Goal: Task Accomplishment & Management: Manage account settings

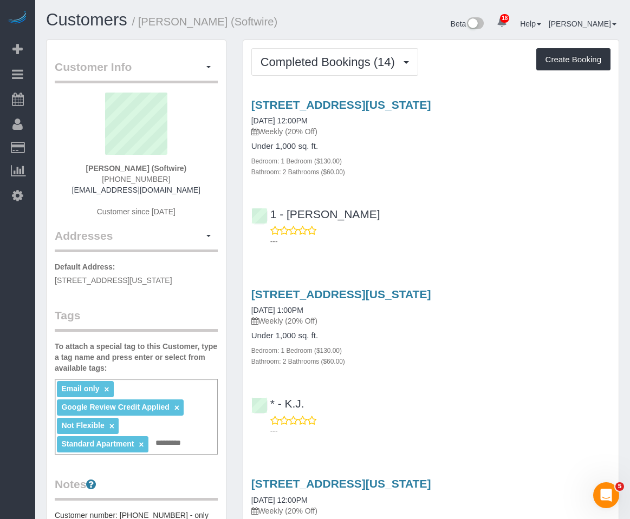
drag, startPoint x: 171, startPoint y: 182, endPoint x: 94, endPoint y: 182, distance: 77.4
click at [94, 182] on div "[PERSON_NAME] (Softwire) [PHONE_NUMBER] [EMAIL_ADDRESS][DOMAIN_NAME] Customer s…" at bounding box center [136, 160] width 163 height 135
copy span "[PHONE_NUMBER]"
click at [192, 188] on div "Zoe Cunningham (Softwire) (212) 299-5170 zoe@zoefcunningham.com Customer since …" at bounding box center [136, 160] width 163 height 135
drag, startPoint x: 192, startPoint y: 196, endPoint x: 82, endPoint y: 189, distance: 110.2
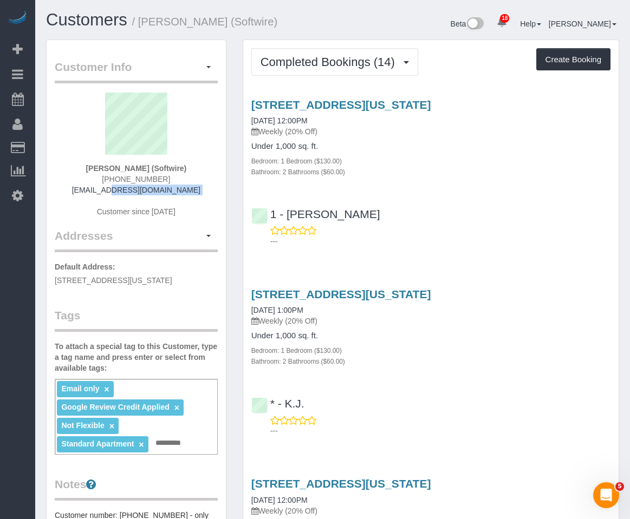
click at [82, 189] on div "Zoe Cunningham (Softwire) (212) 299-5170 zoe@zoefcunningham.com Customer since …" at bounding box center [136, 160] width 163 height 135
copy div "zoe@zoefcunningham.com"
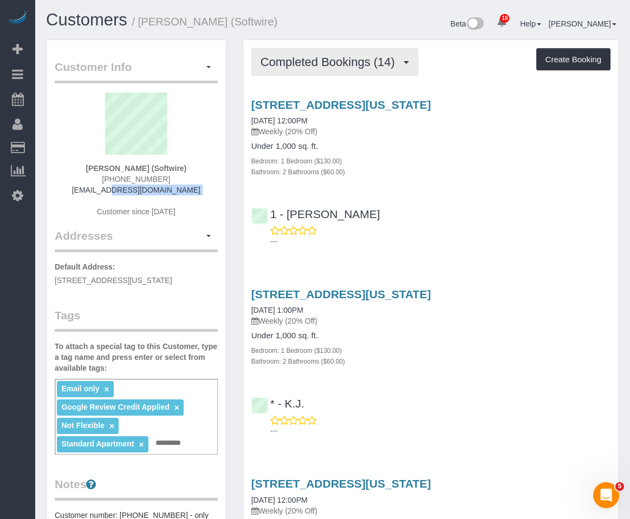
click at [342, 63] on span "Completed Bookings (14)" at bounding box center [330, 62] width 140 height 14
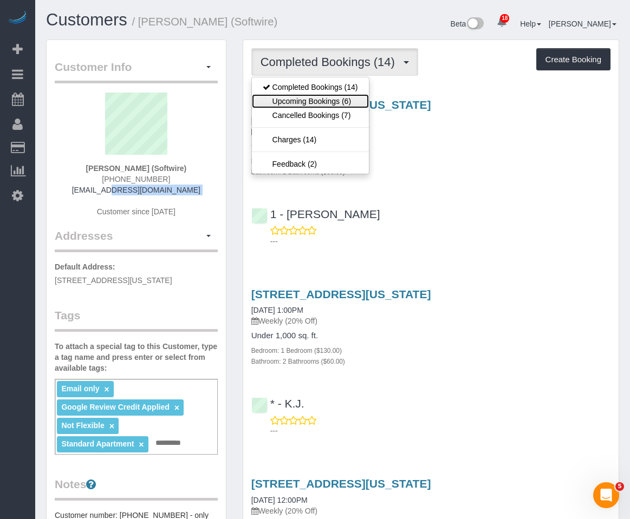
click at [329, 103] on link "Upcoming Bookings (6)" at bounding box center [310, 101] width 117 height 14
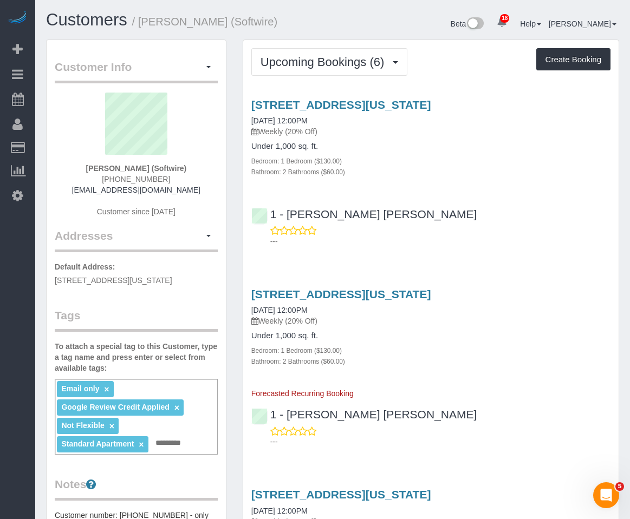
drag, startPoint x: 408, startPoint y: 158, endPoint x: 402, endPoint y: 153, distance: 8.1
click at [410, 154] on div "Under 1,000 sq. ft. Bedroom: 1 Bedroom ($130.00) Bathroom: 2 Bathrooms ($60.00)" at bounding box center [430, 159] width 359 height 35
click at [313, 107] on link "560 West 43rd Street, Apt 41b, New York, NY 10036" at bounding box center [341, 105] width 180 height 12
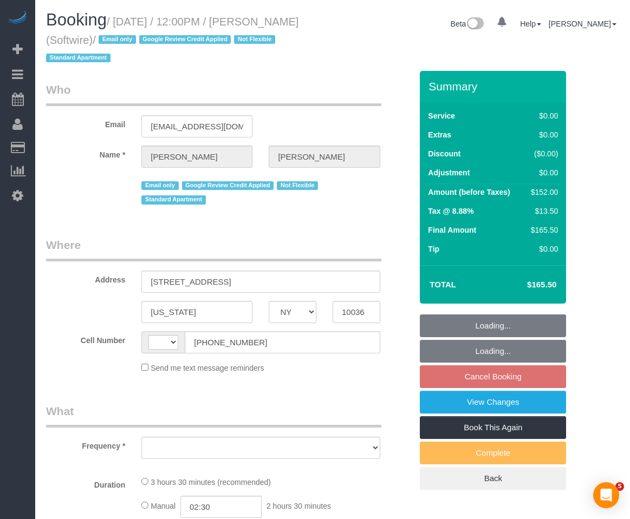
select select "NY"
select select "object:495"
select select "string:stripe-pm_1Qk5AB4VGloSiKo7ElGQsDok"
select select "spot4"
select select "number:89"
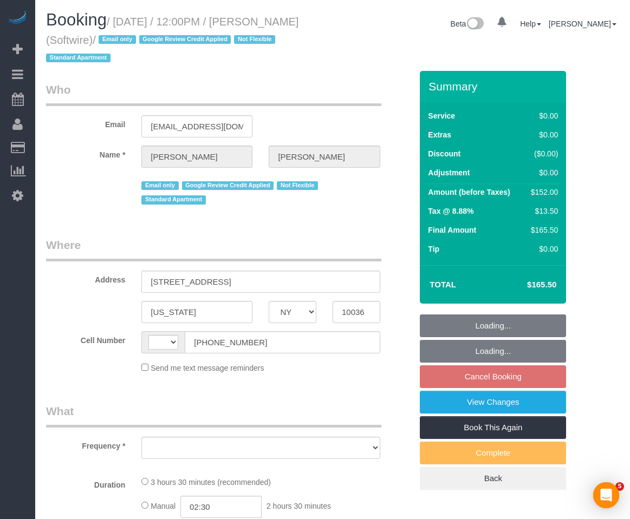
select select "number:90"
select select "number:15"
select select "number:6"
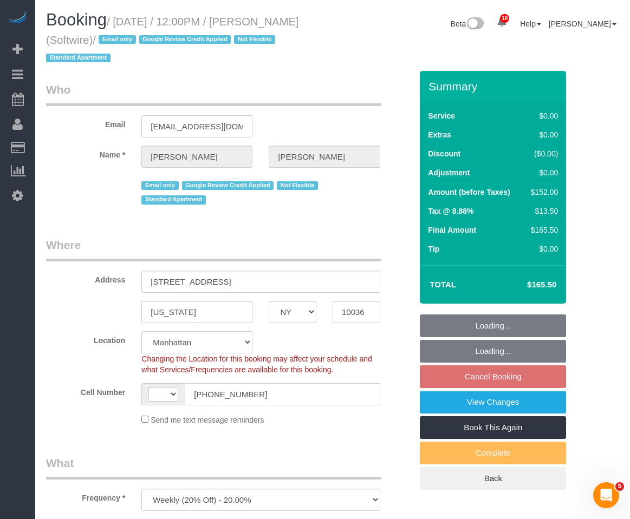
select select "object:703"
select select "string:US"
select select "1"
select select "2"
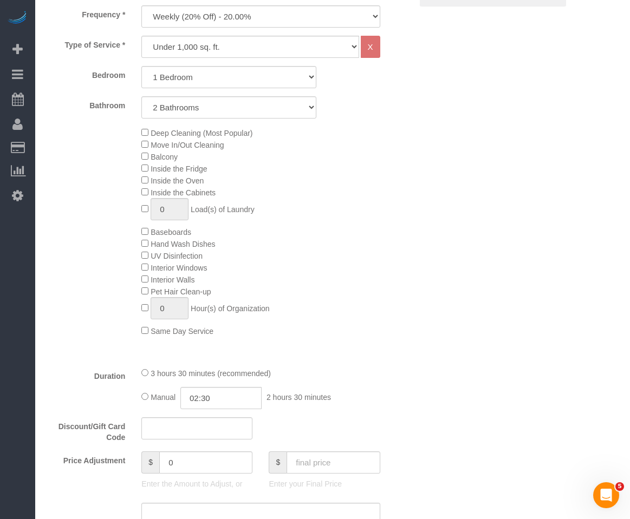
select select "1"
select select "2"
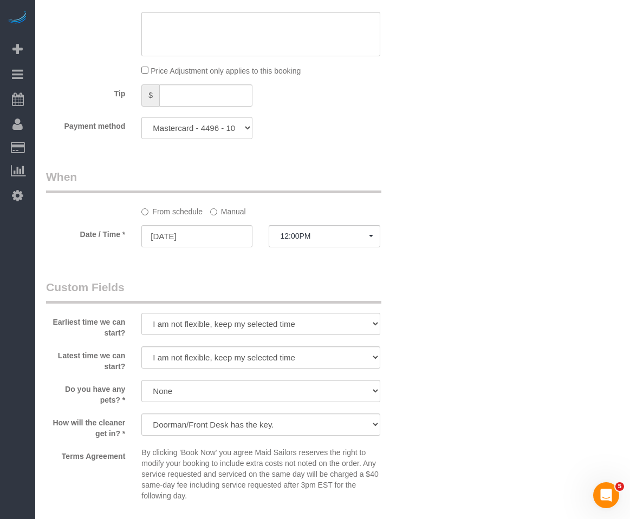
scroll to position [1245, 0]
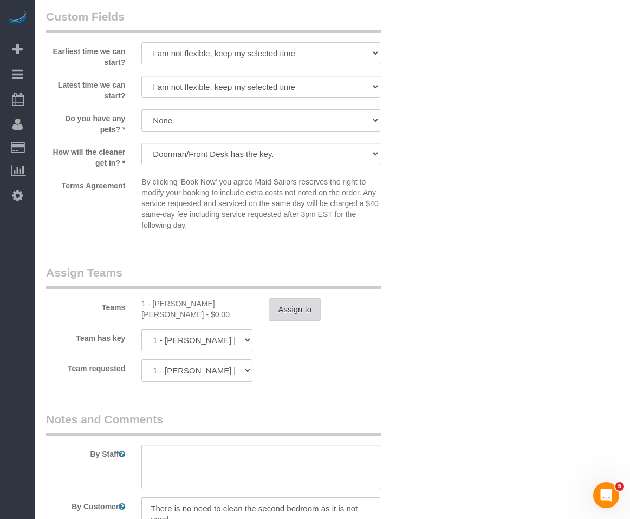
click at [293, 308] on button "Assign to" at bounding box center [295, 309] width 52 height 23
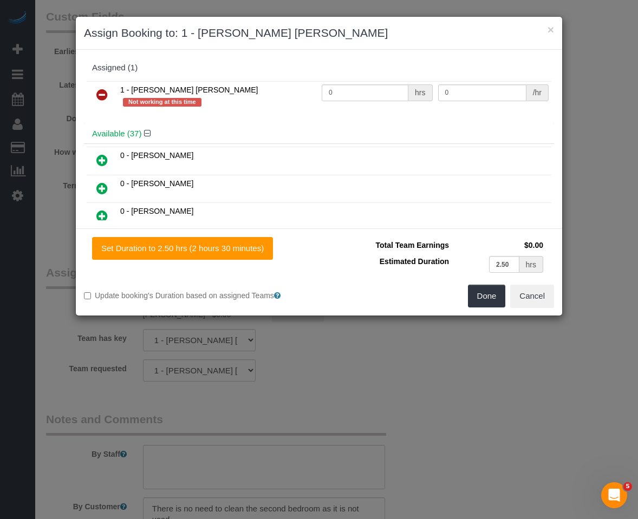
click at [105, 97] on icon at bounding box center [101, 94] width 11 height 13
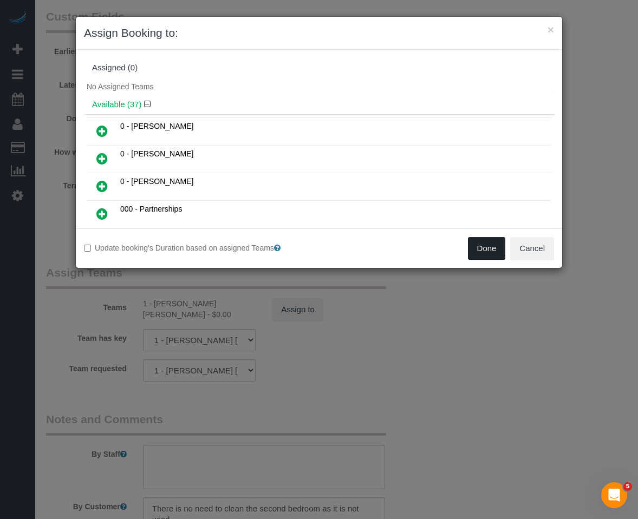
click at [498, 251] on button "Done" at bounding box center [487, 248] width 38 height 23
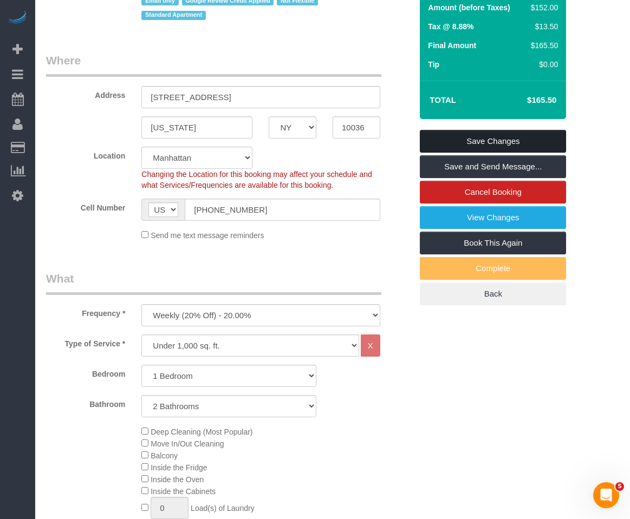
scroll to position [54, 0]
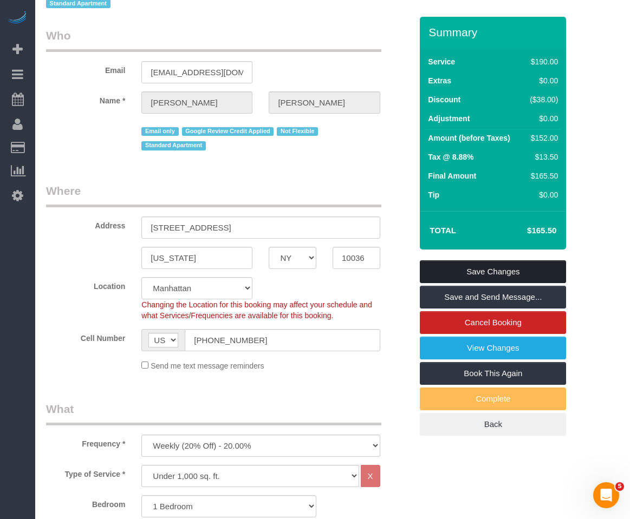
click at [474, 271] on link "Save Changes" at bounding box center [493, 271] width 146 height 23
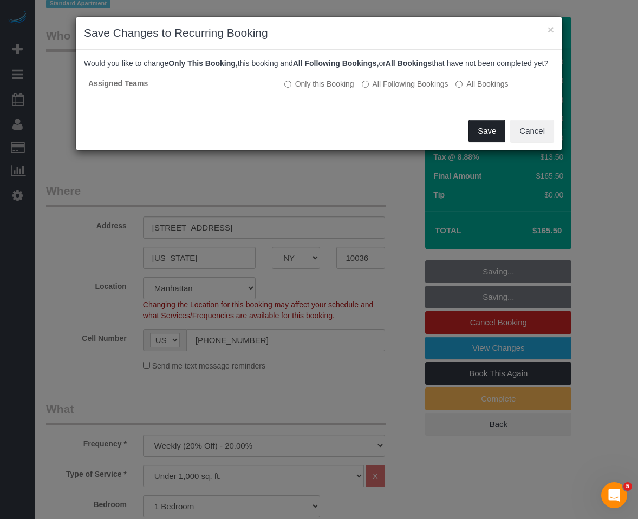
click at [484, 141] on button "Save" at bounding box center [486, 131] width 37 height 23
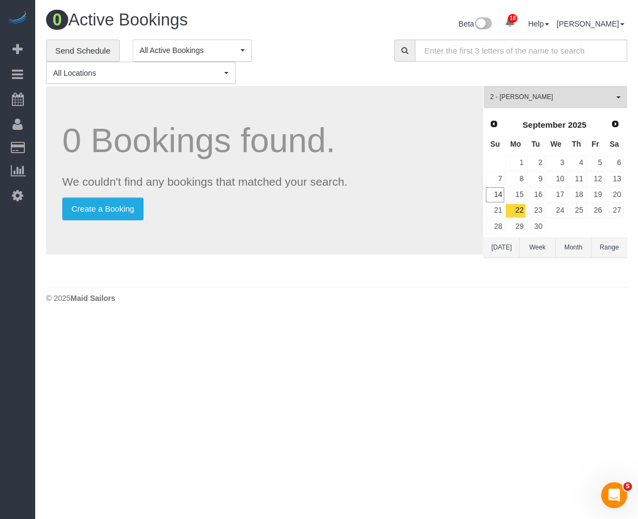
drag, startPoint x: 338, startPoint y: 216, endPoint x: 343, endPoint y: 259, distance: 44.1
click at [339, 216] on p "Create a Booking" at bounding box center [264, 209] width 405 height 23
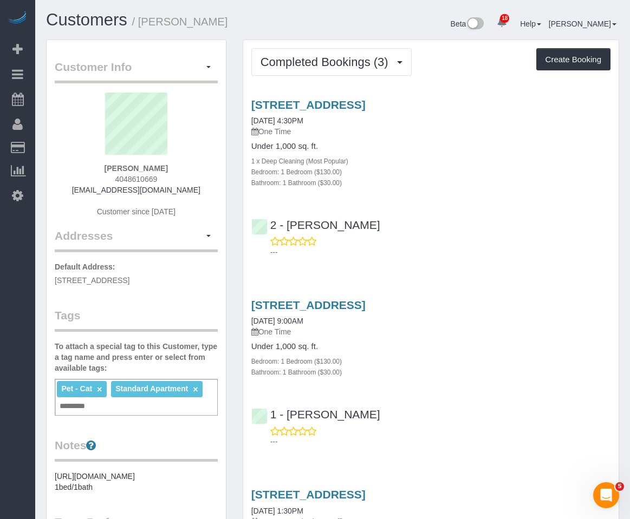
click at [438, 156] on div "1 x Deep Cleaning (Most Popular)" at bounding box center [430, 160] width 359 height 11
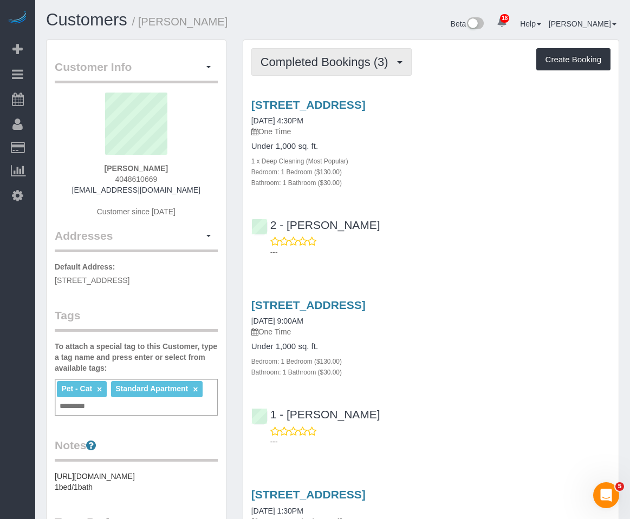
click at [392, 64] on span "Completed Bookings (3)" at bounding box center [326, 62] width 133 height 14
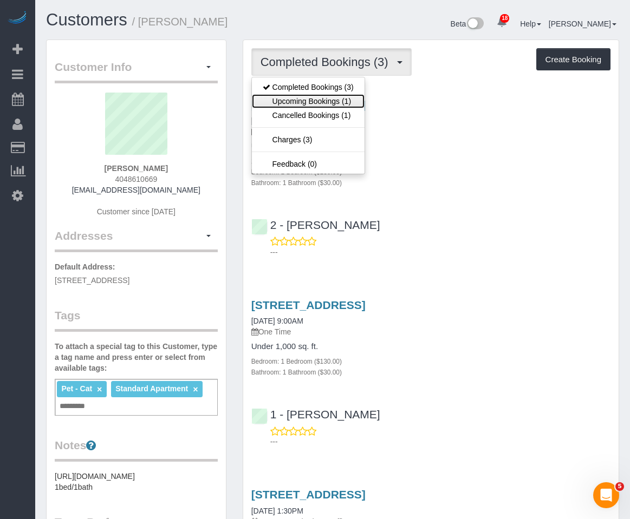
click at [351, 105] on link "Upcoming Bookings (1)" at bounding box center [308, 101] width 113 height 14
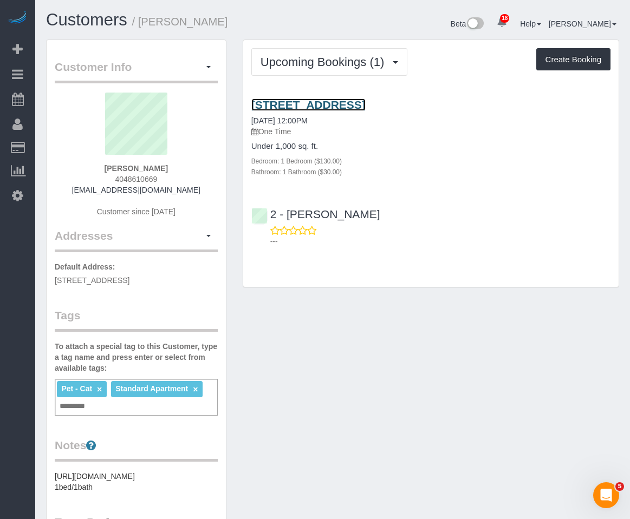
click at [341, 99] on link "445 Vanderbilt Avenue, Apt. 508, Brooklyn, NY 11238" at bounding box center [308, 105] width 114 height 12
click at [421, 176] on div "Bathroom: 1 Bathroom ($30.00)" at bounding box center [430, 171] width 359 height 11
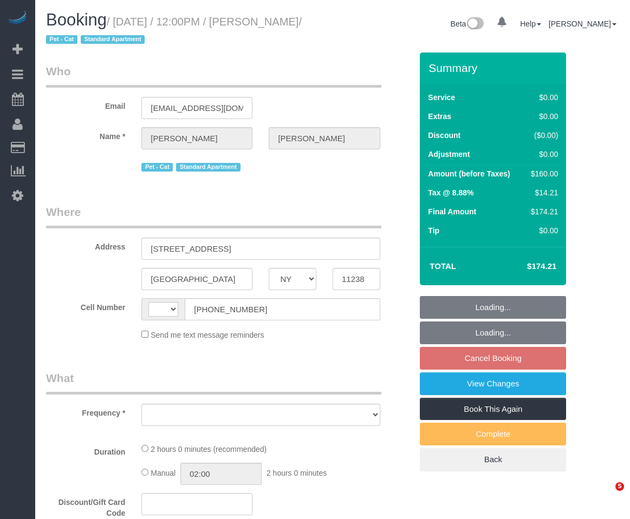
select select "NY"
select select "string:US"
select select "spot4"
select select "object:894"
select select "1"
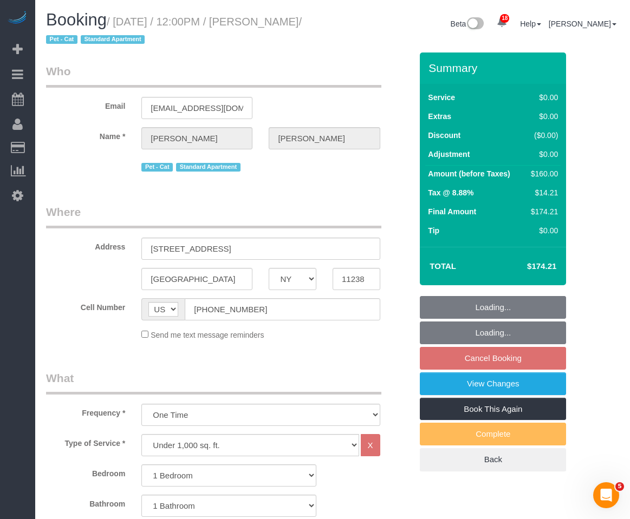
select select "string:stripe-pm_1S738L4VGloSiKo7MgG3Xyop"
select select "number:57"
select select "number:73"
select select "number:14"
select select "number:5"
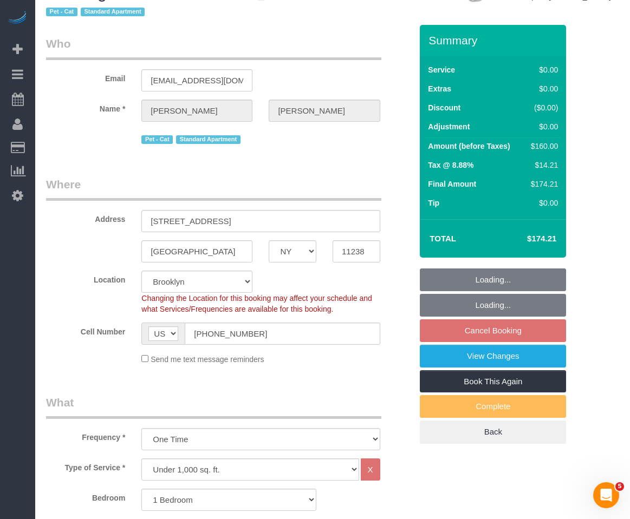
select select "spot63"
select select "object:1433"
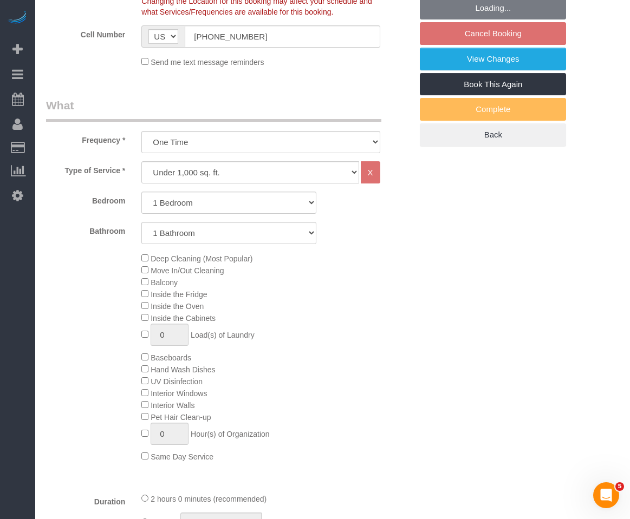
select select "1"
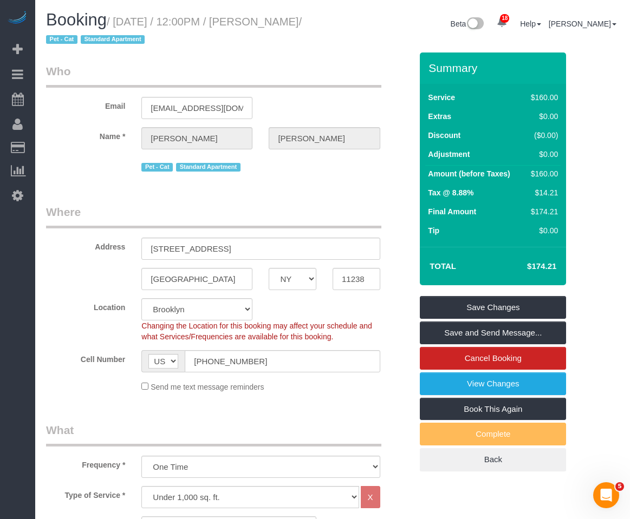
drag, startPoint x: 278, startPoint y: 23, endPoint x: 77, endPoint y: 35, distance: 201.3
click at [77, 35] on small "/ September 15, 2025 / 12:00PM / Rori Spivey / Pet - Cat Standard Apartment" at bounding box center [174, 31] width 256 height 30
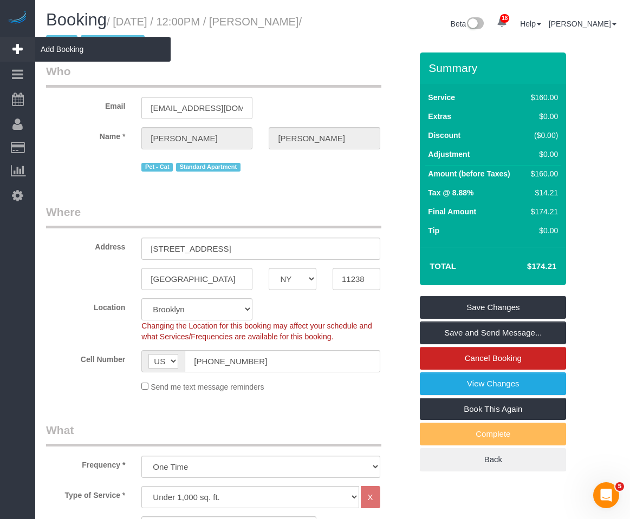
copy small "Rori Spivey"
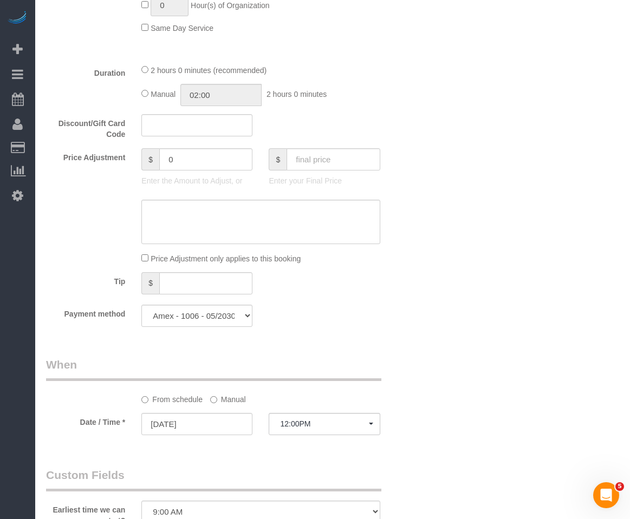
scroll to position [758, 0]
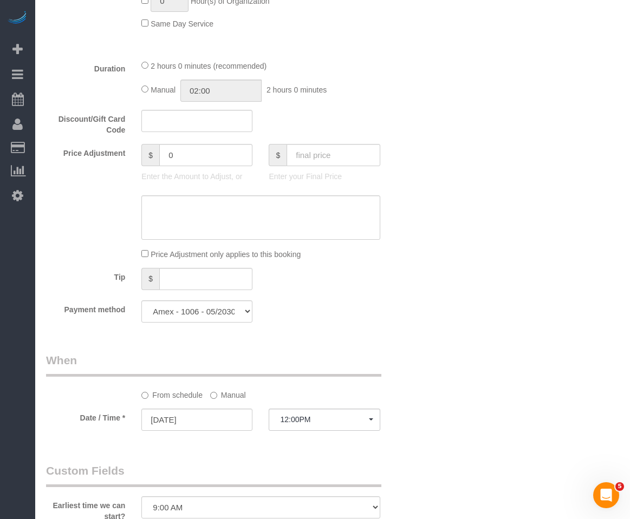
click at [487, 242] on div "Who Email tildes-wows0j@icloud.com Name * Rori Spivey Pet - Cat Standard Apartm…" at bounding box center [332, 214] width 573 height 1841
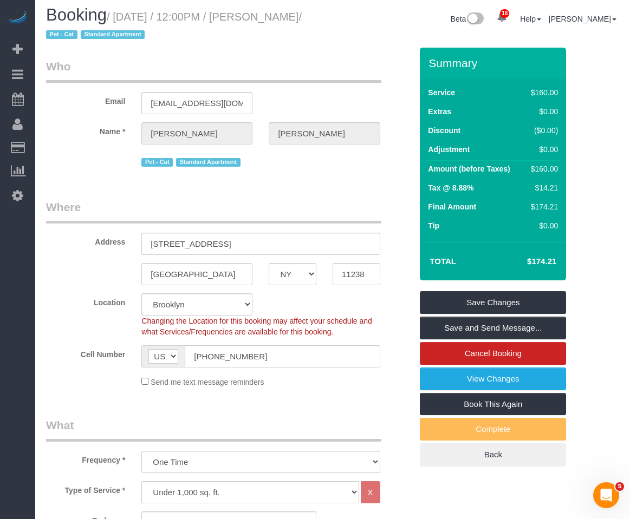
scroll to position [0, 0]
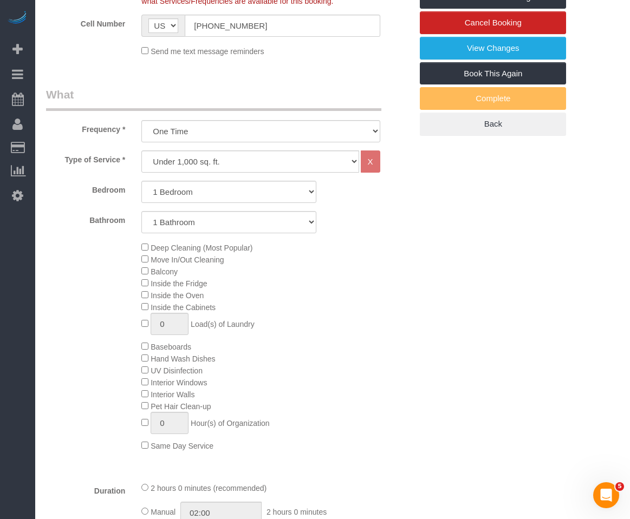
scroll to position [325, 0]
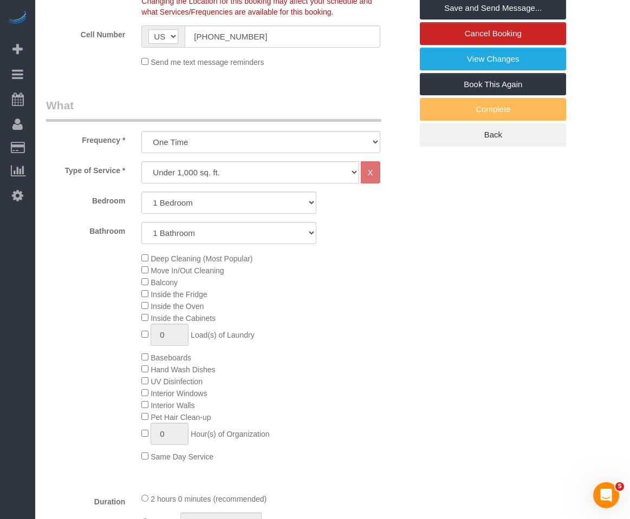
click at [406, 157] on fieldset "What Frequency * One Time Weekly (20% Off) - 20.00% Every 2 Weeks (15% Off) - 1…" at bounding box center [229, 430] width 366 height 667
click at [415, 225] on div "Bathroom 1 Bathroom 2 Bathrooms" at bounding box center [229, 233] width 382 height 22
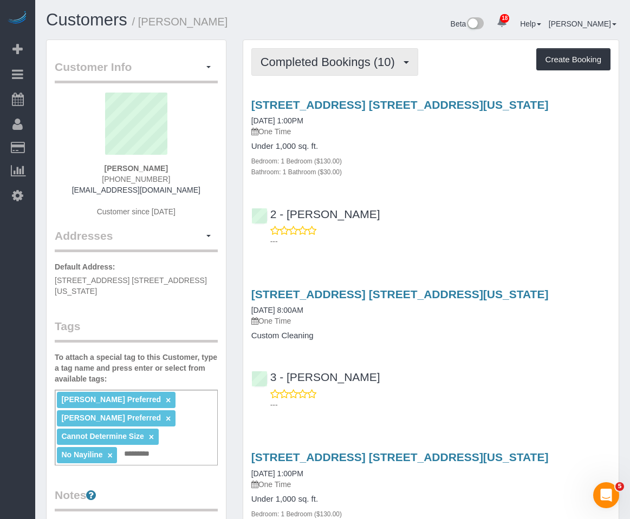
click at [326, 68] on span "Completed Bookings (10)" at bounding box center [330, 62] width 140 height 14
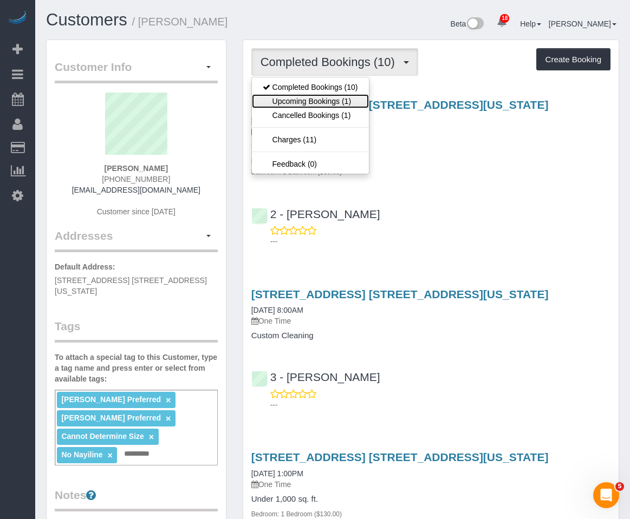
click at [325, 101] on link "Upcoming Bookings (1)" at bounding box center [310, 101] width 117 height 14
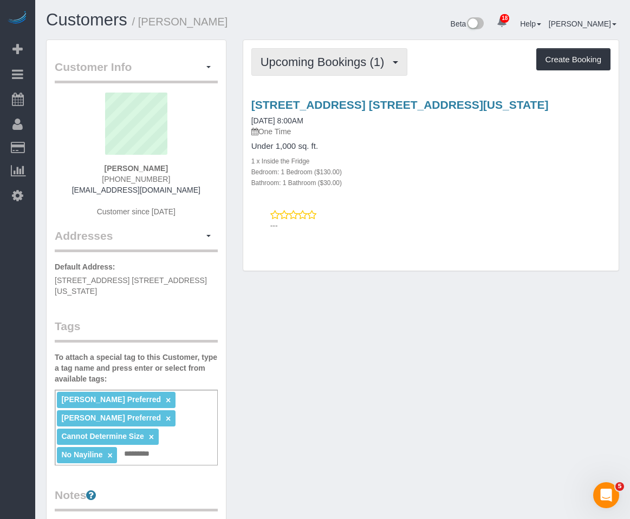
click at [349, 73] on button "Upcoming Bookings (1)" at bounding box center [329, 62] width 156 height 28
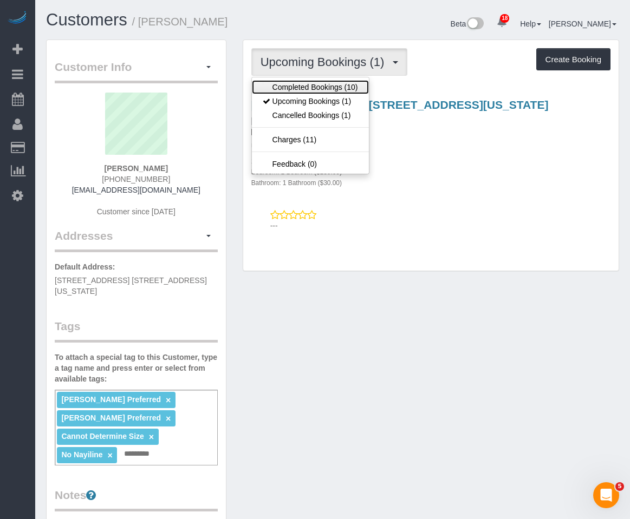
click at [350, 84] on link "Completed Bookings (10)" at bounding box center [310, 87] width 117 height 14
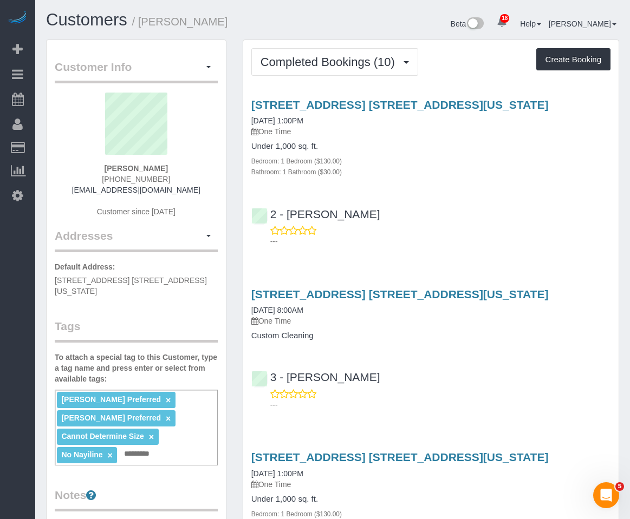
click at [443, 171] on div "Bathroom: 1 Bathroom ($30.00)" at bounding box center [430, 171] width 359 height 11
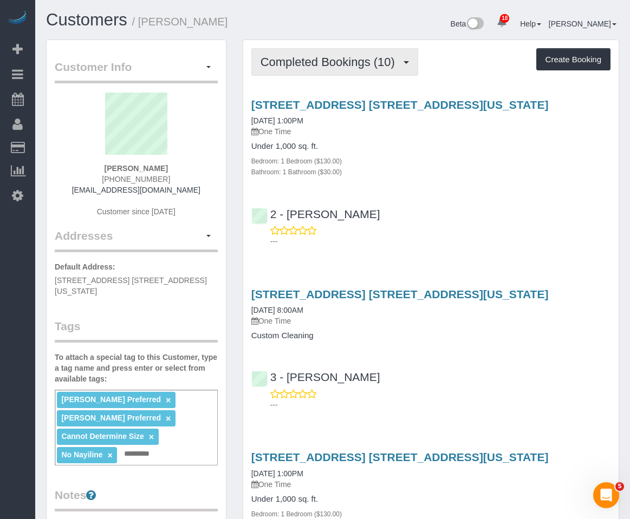
click at [386, 54] on button "Completed Bookings (10)" at bounding box center [334, 62] width 167 height 28
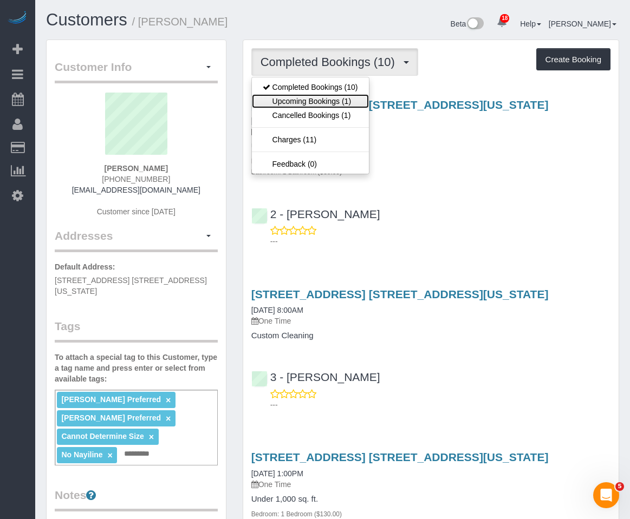
click at [357, 99] on link "Upcoming Bookings (1)" at bounding box center [310, 101] width 117 height 14
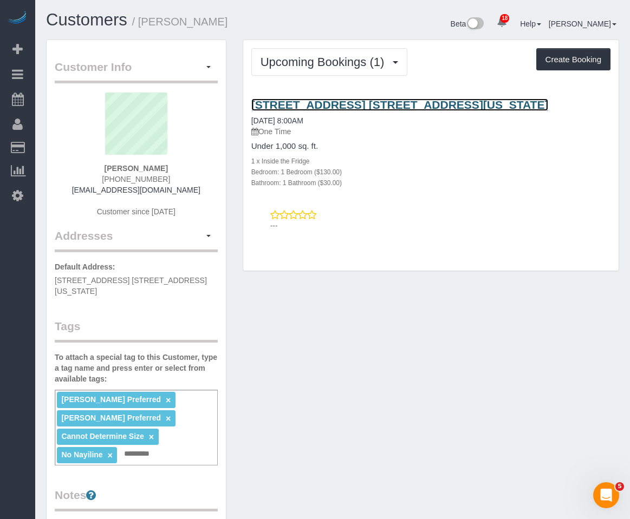
click at [298, 102] on link "[STREET_ADDRESS] [STREET_ADDRESS][US_STATE]" at bounding box center [399, 105] width 297 height 12
